Goal: Task Accomplishment & Management: Use online tool/utility

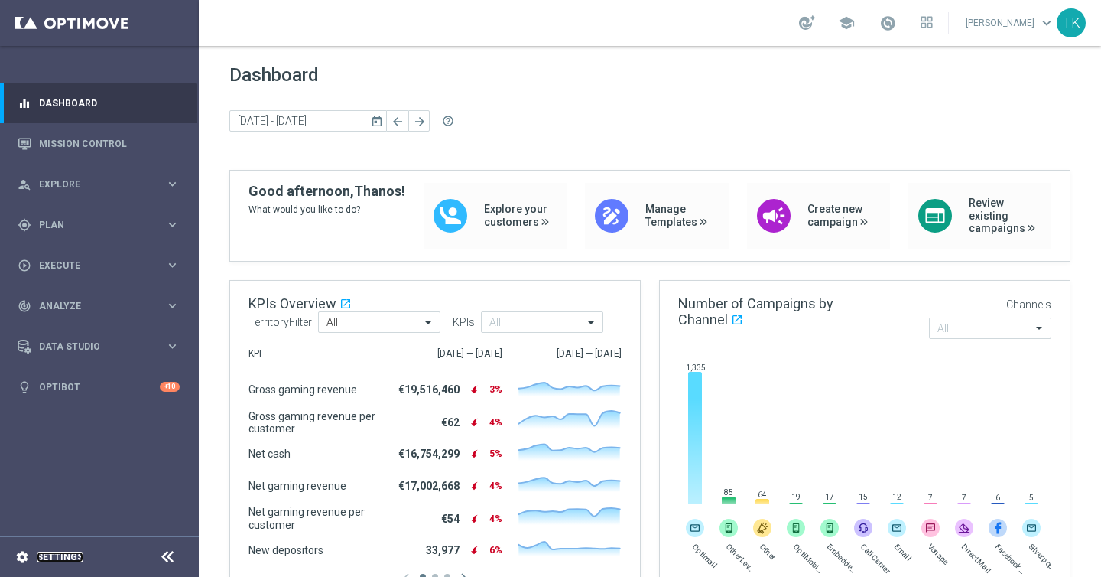
click at [68, 558] on link "Settings" at bounding box center [60, 556] width 47 height 9
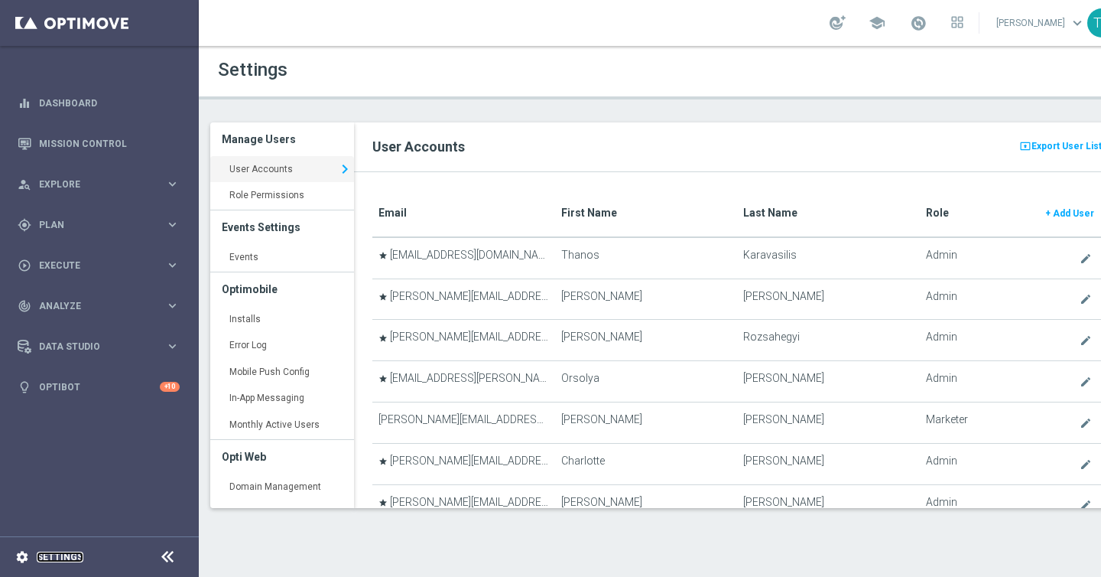
click at [63, 560] on link "Settings" at bounding box center [60, 556] width 47 height 9
click at [71, 555] on link "Settings" at bounding box center [60, 556] width 47 height 9
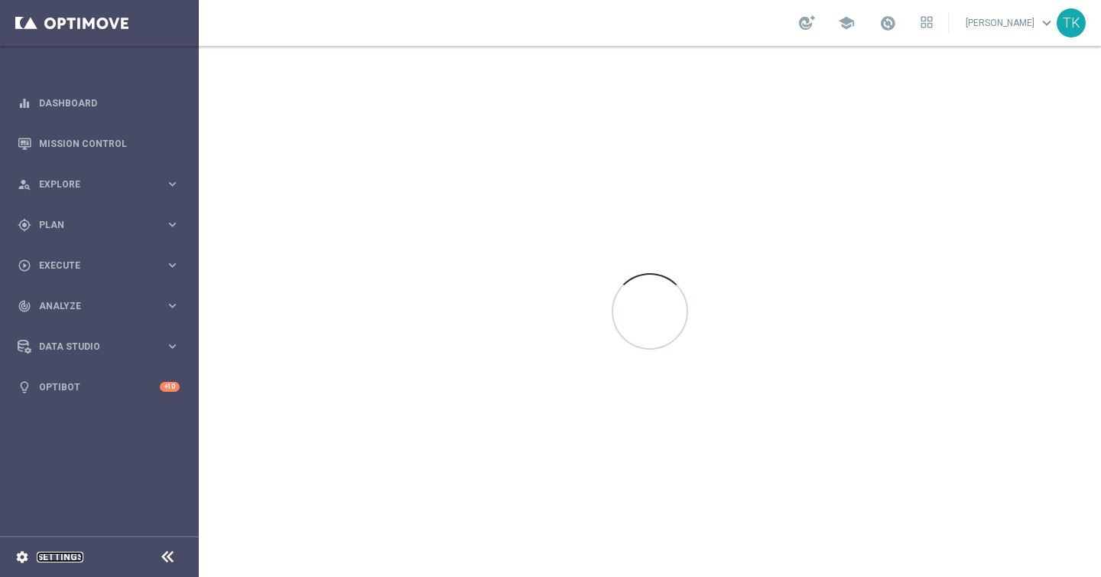
click at [71, 554] on link "Settings" at bounding box center [60, 556] width 47 height 9
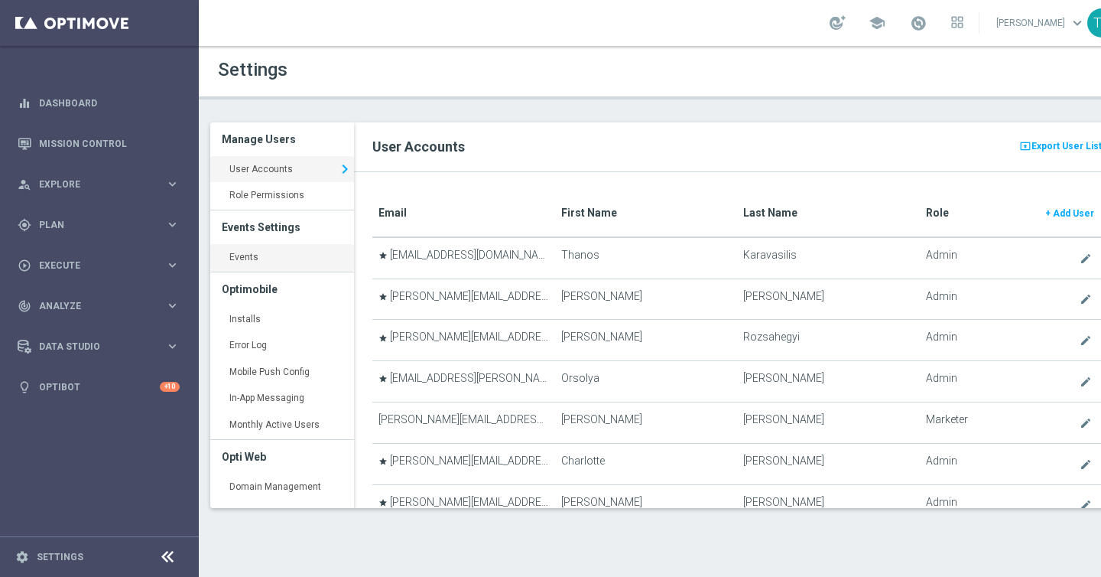
click at [276, 256] on link "Events keyboard_arrow_right" at bounding box center [282, 258] width 144 height 28
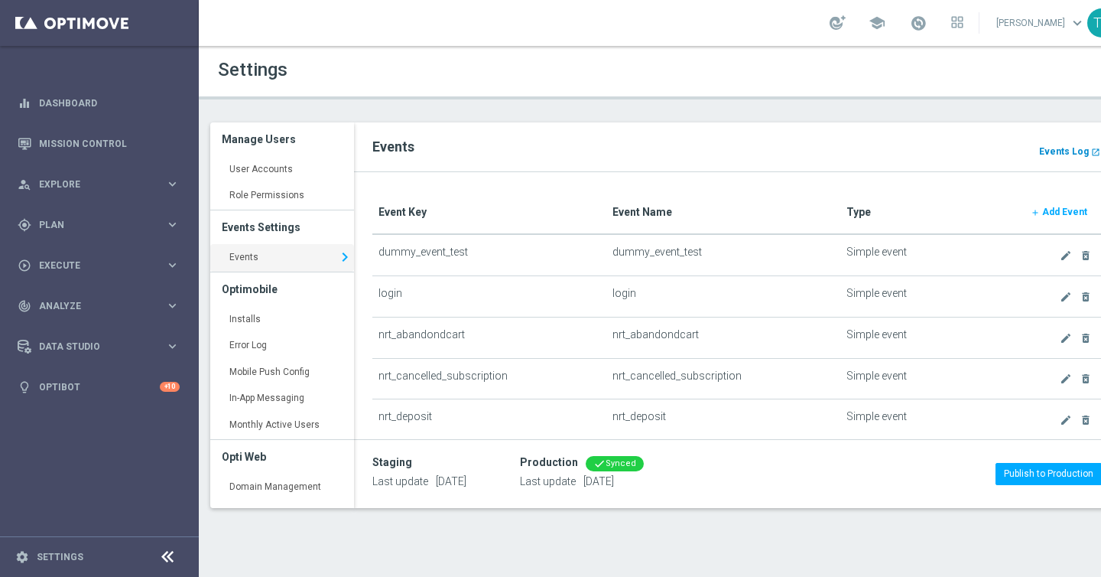
click at [1055, 151] on b "Events Log" at bounding box center [1064, 151] width 50 height 11
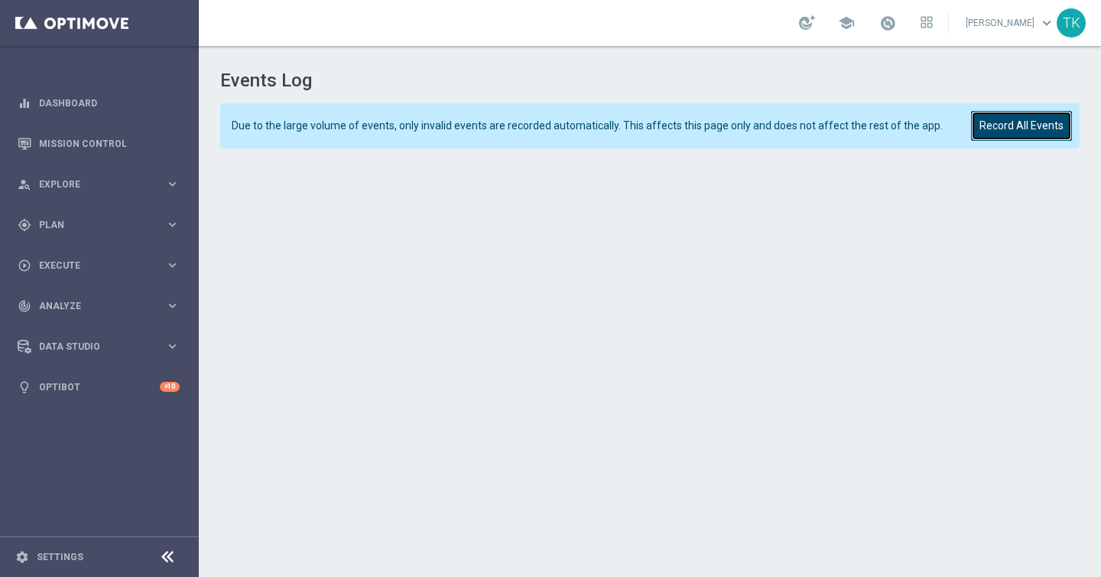
click at [997, 125] on button "Record All Events" at bounding box center [1021, 126] width 101 height 30
